Goal: Task Accomplishment & Management: Manage account settings

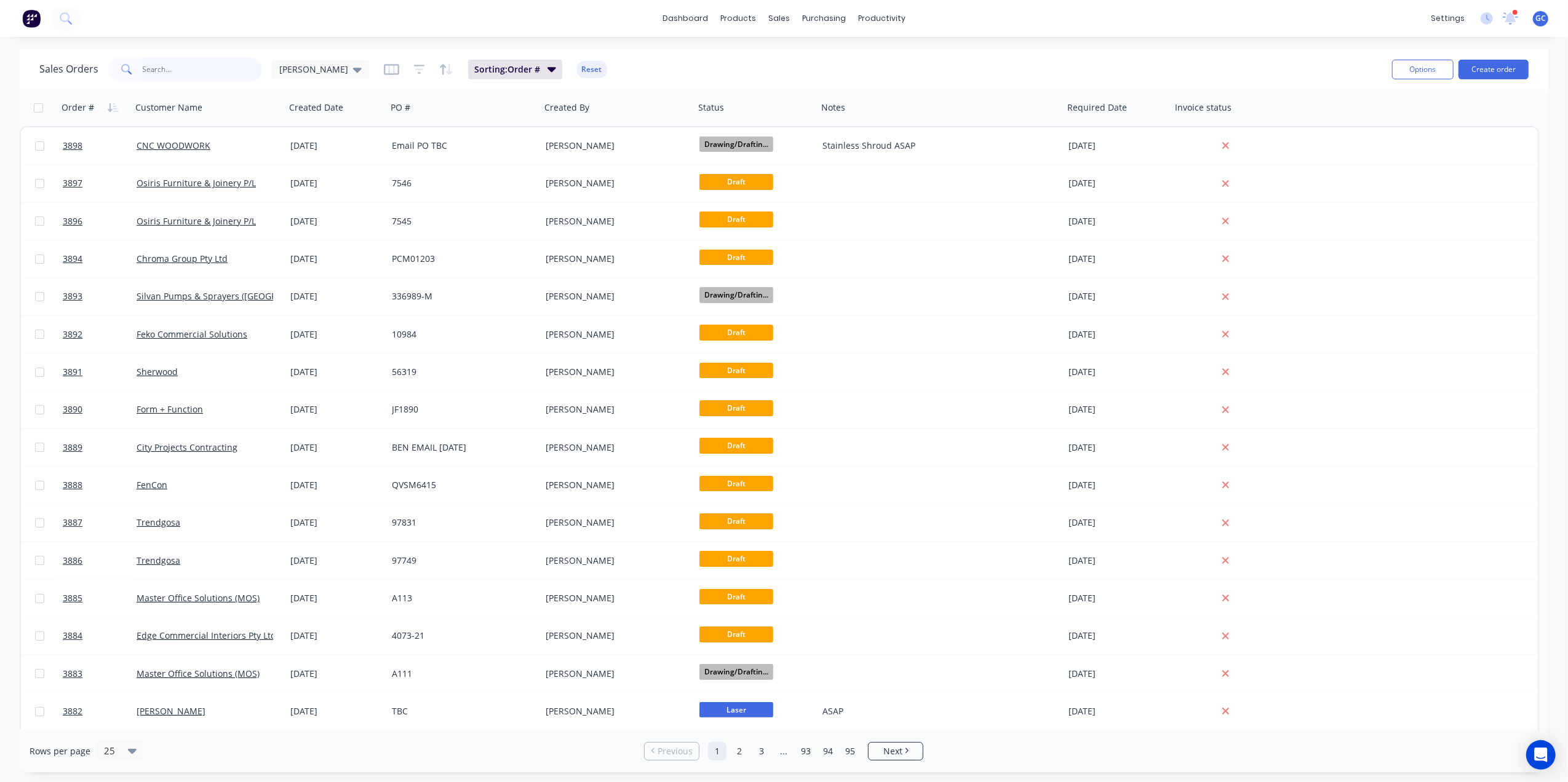
click at [217, 63] on input "text" at bounding box center [202, 69] width 120 height 24
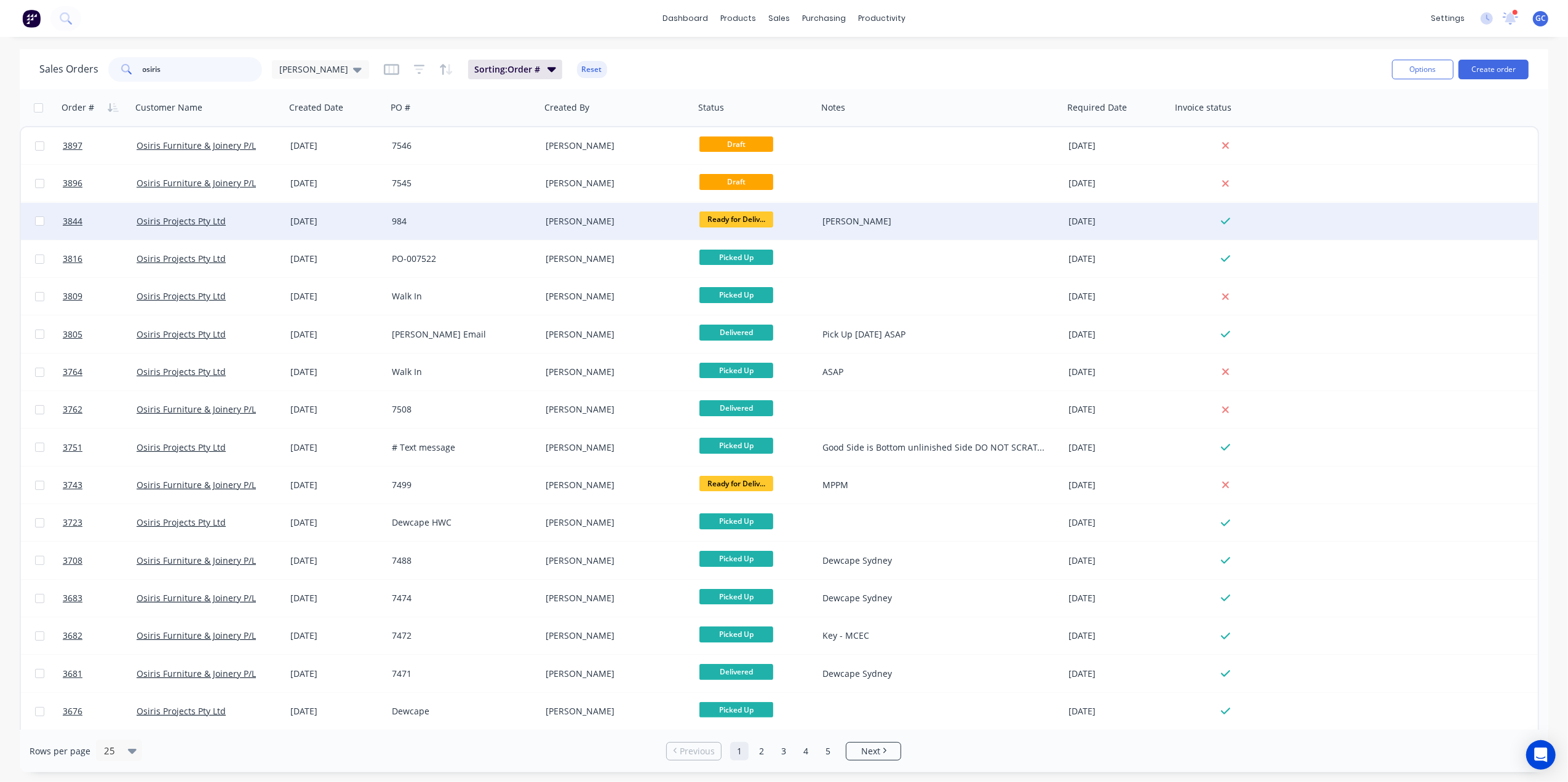
type input "osiris"
click at [273, 215] on div "Osiris Projects Pty Ltd" at bounding box center [208, 221] width 144 height 12
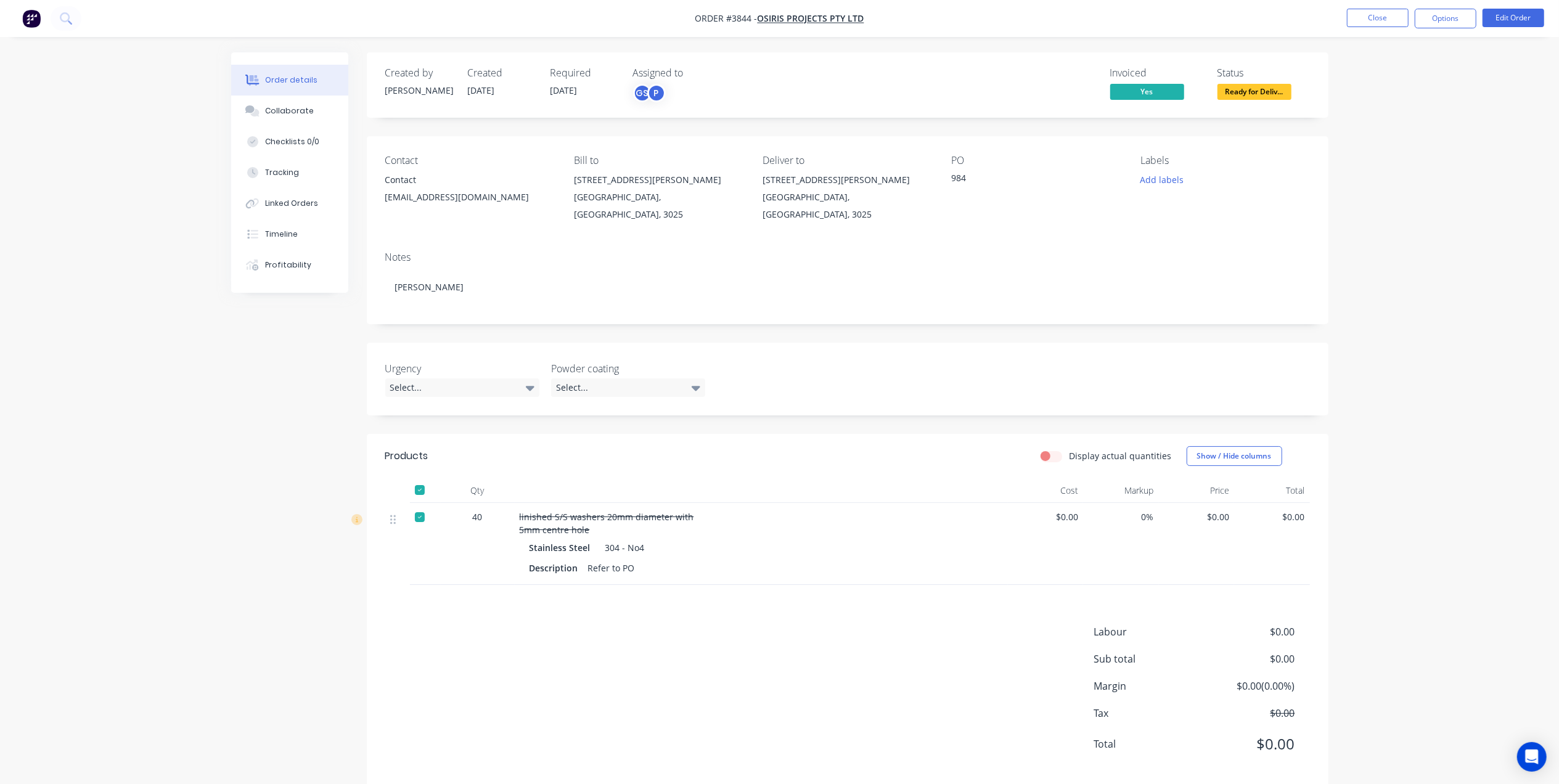
click at [1268, 91] on span "Ready for Deliv..." at bounding box center [1255, 91] width 74 height 16
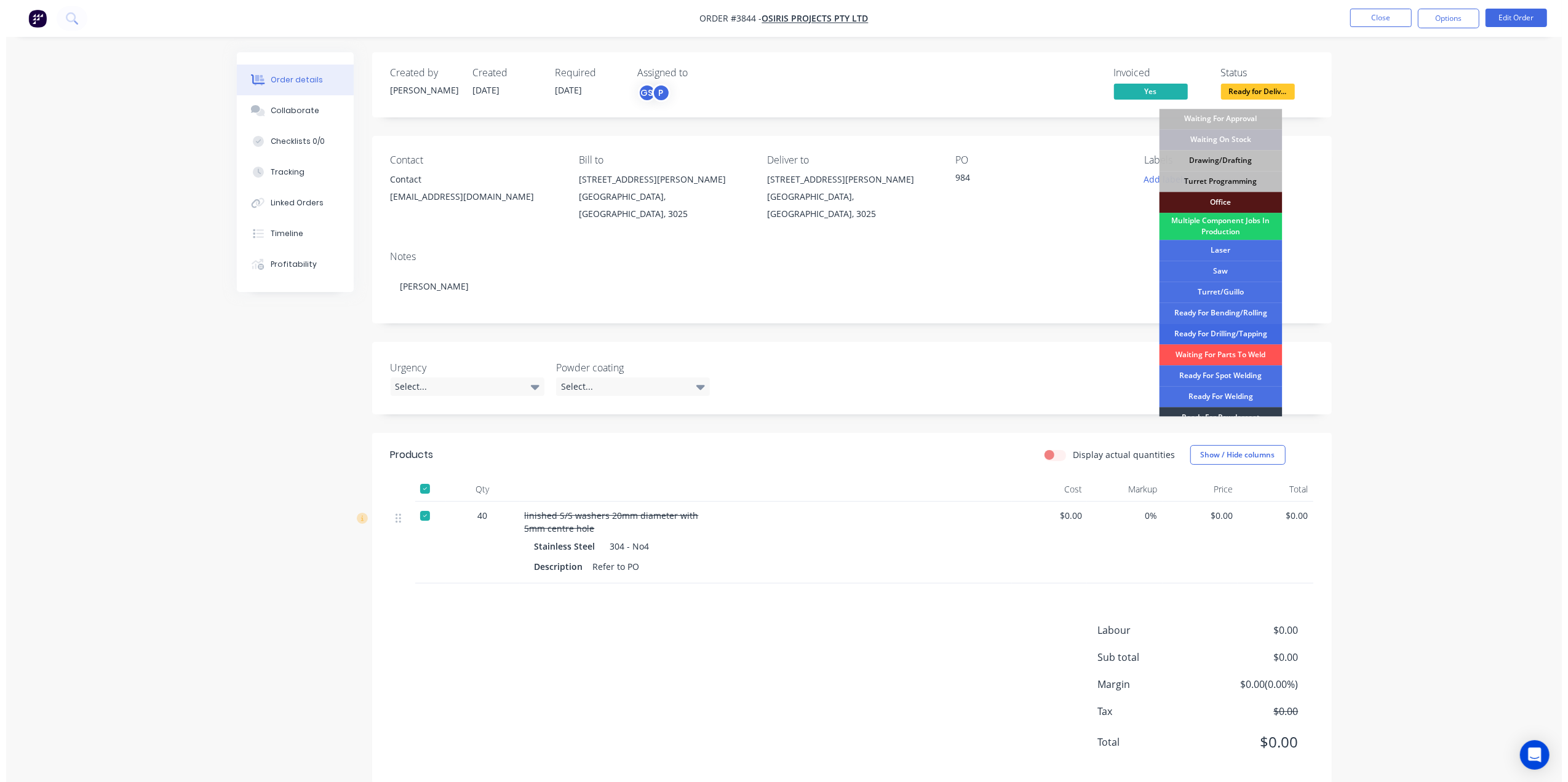
scroll to position [138, 0]
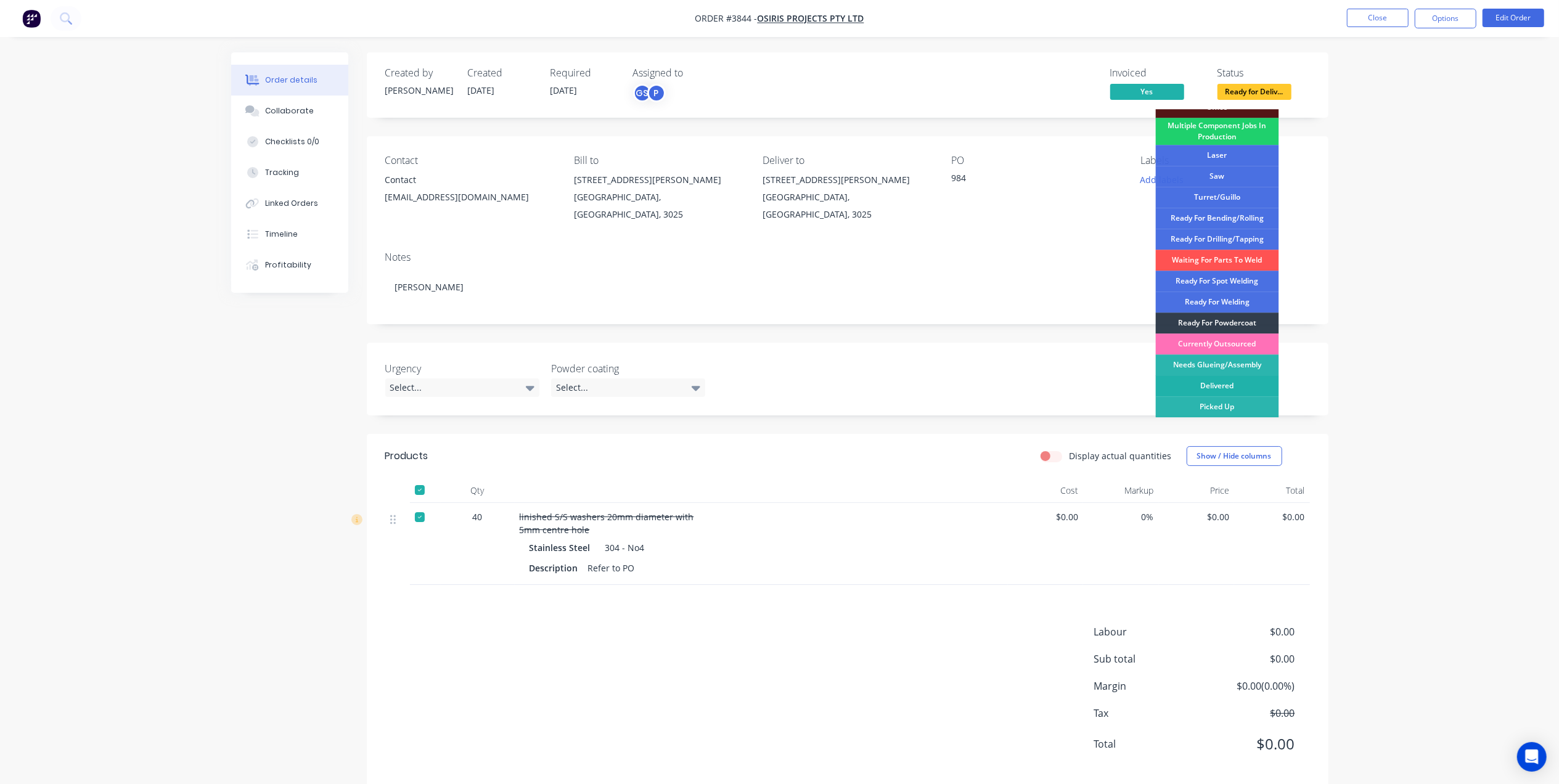
click at [1231, 382] on div "Delivered" at bounding box center [1217, 386] width 123 height 21
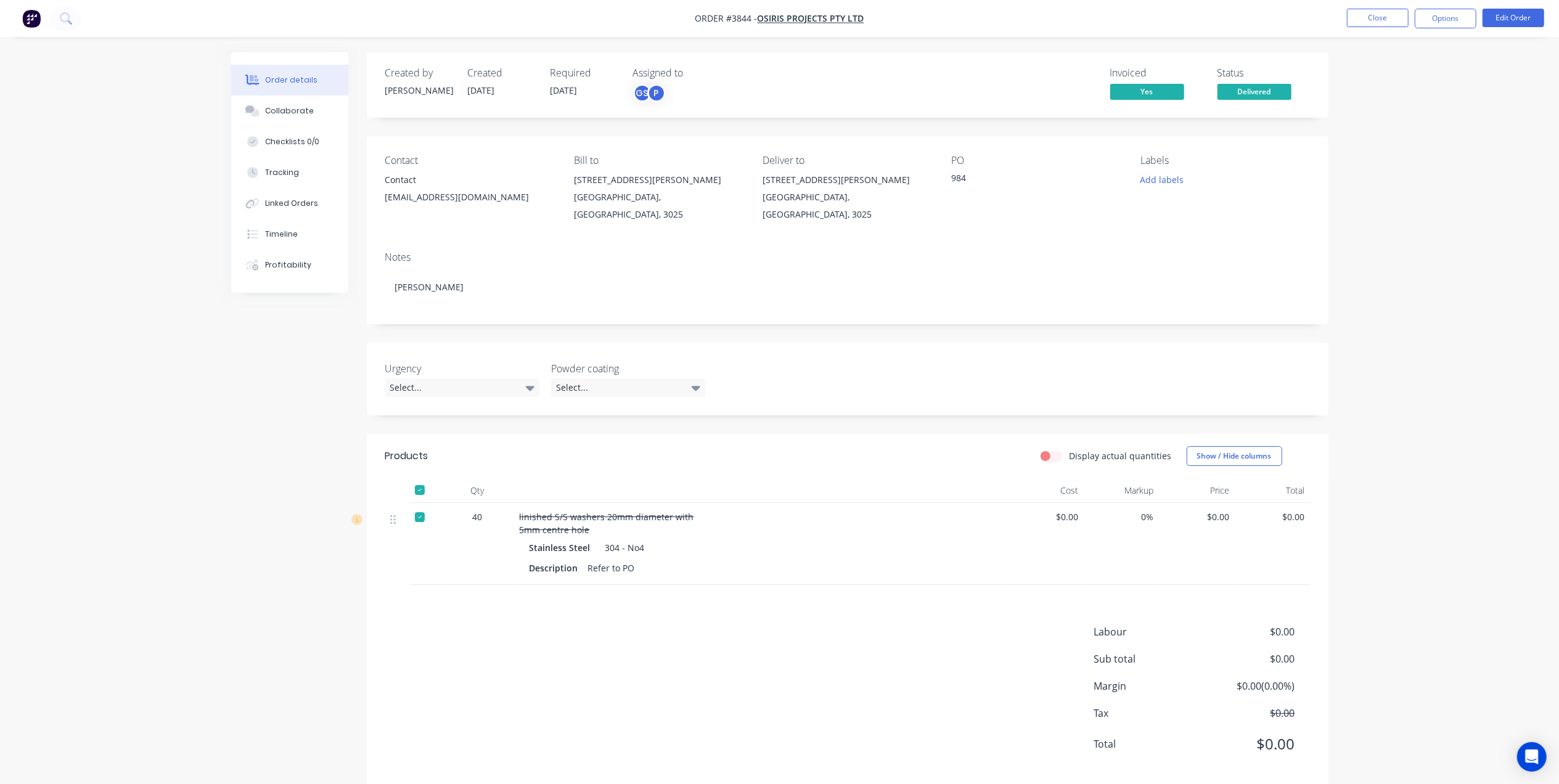
click at [1379, 7] on nav "Order #3844 - Osiris Projects Pty Ltd Close Options Edit Order" at bounding box center [780, 18] width 1559 height 37
click at [1393, 29] on nav "Order #3844 - Osiris Projects Pty Ltd Close Options Edit Order" at bounding box center [780, 18] width 1559 height 37
click at [1390, 21] on button "Close" at bounding box center [1379, 18] width 62 height 19
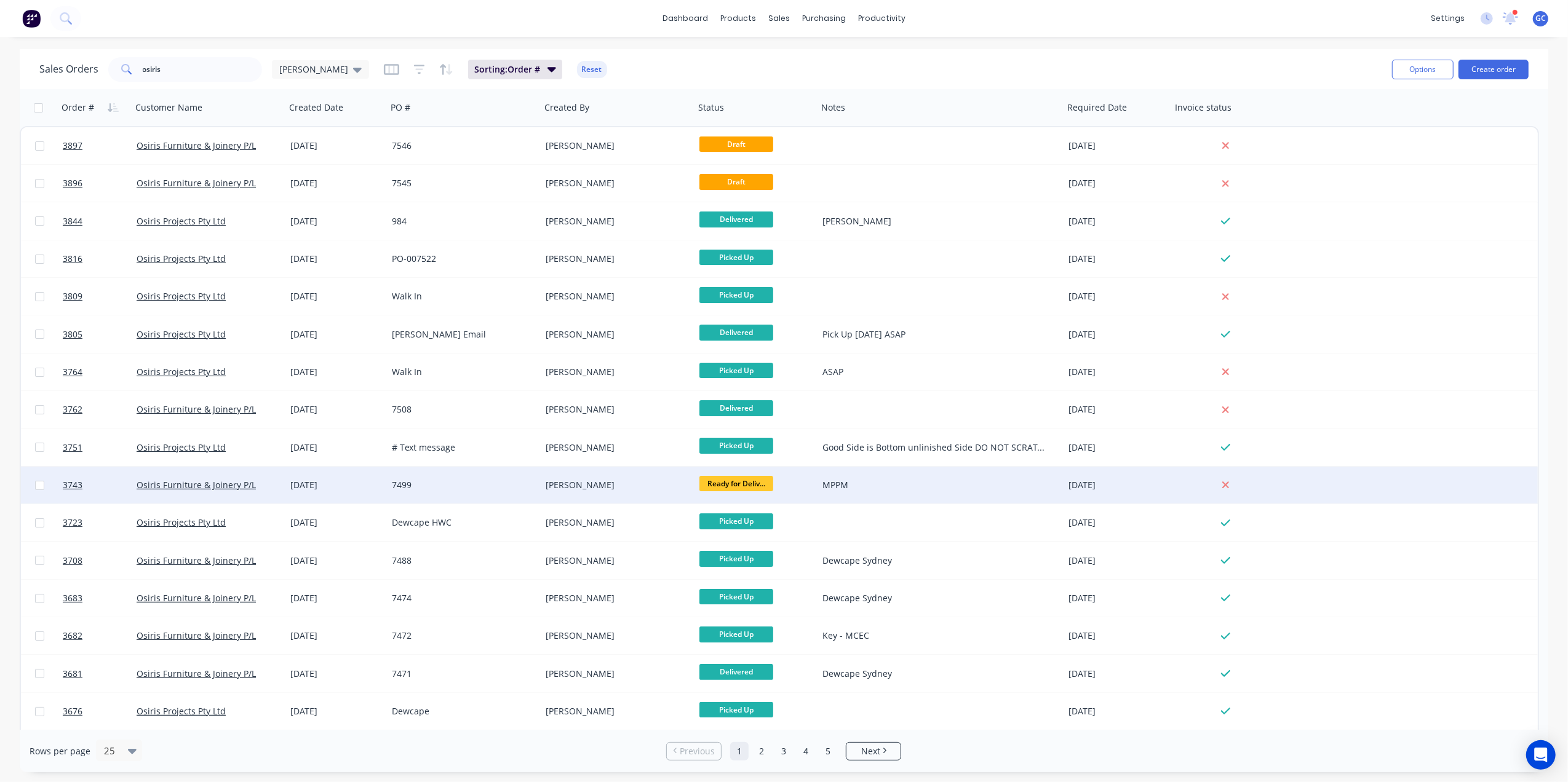
click at [611, 489] on div "[PERSON_NAME]" at bounding box center [614, 484] width 137 height 12
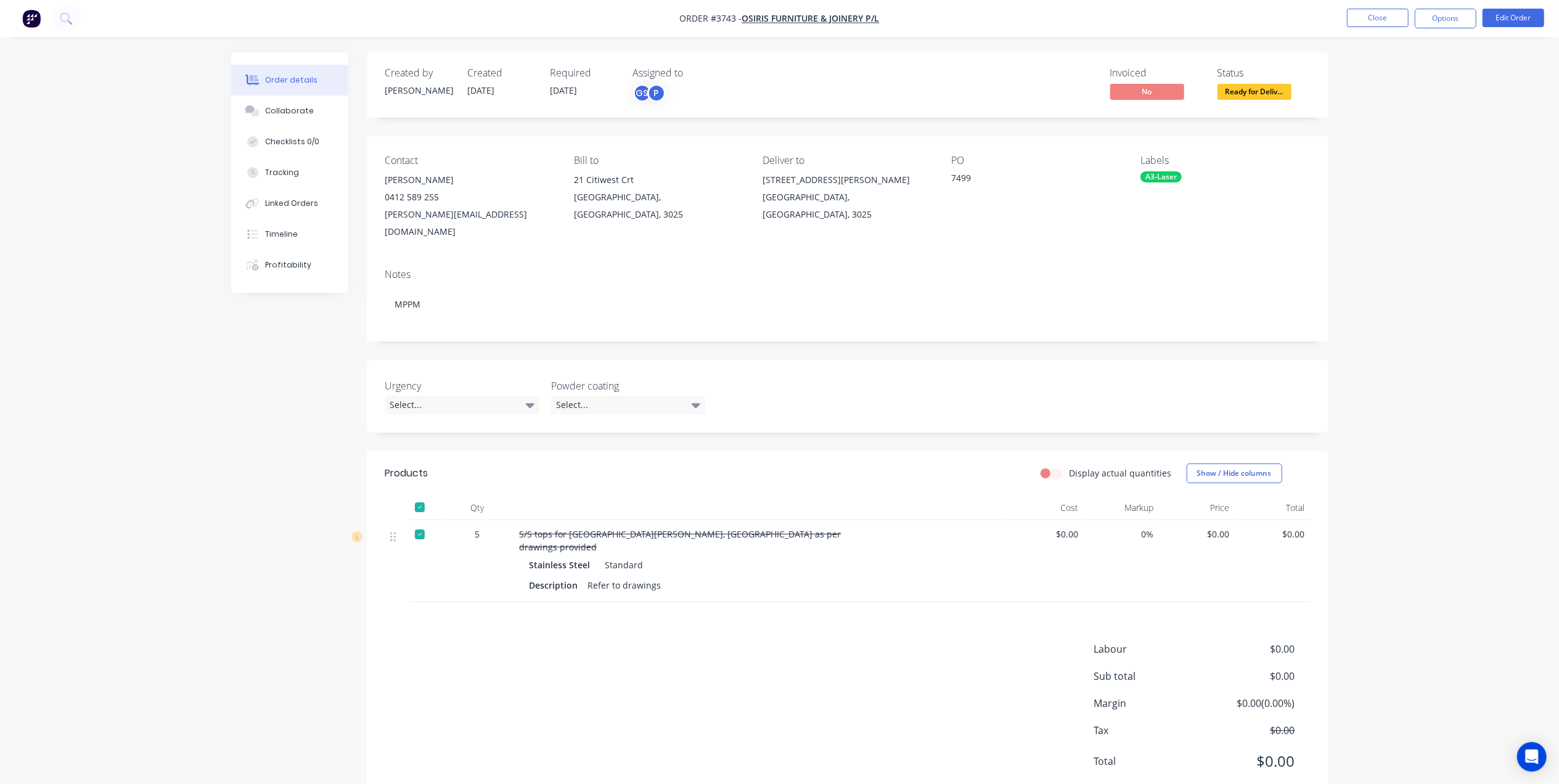
drag, startPoint x: 1448, startPoint y: 17, endPoint x: 1448, endPoint y: 29, distance: 12.0
click at [1448, 20] on button "Options" at bounding box center [1446, 19] width 62 height 20
click at [1406, 169] on div "Delivery Docket" at bounding box center [1409, 174] width 113 height 18
click at [1406, 129] on div "Without pricing" at bounding box center [1409, 124] width 113 height 18
click at [1360, 19] on button "Close" at bounding box center [1379, 18] width 62 height 19
